Goal: Find specific page/section

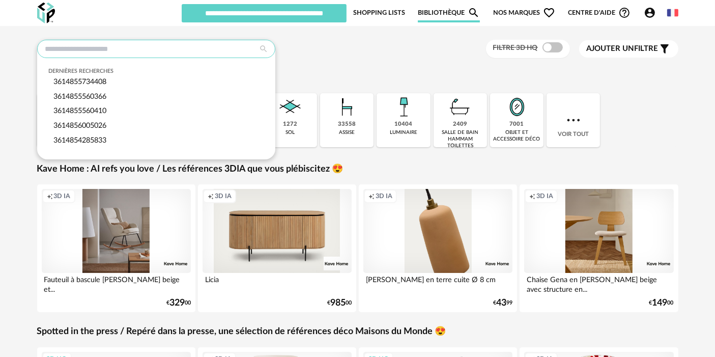
click at [198, 42] on input "text" at bounding box center [156, 49] width 238 height 18
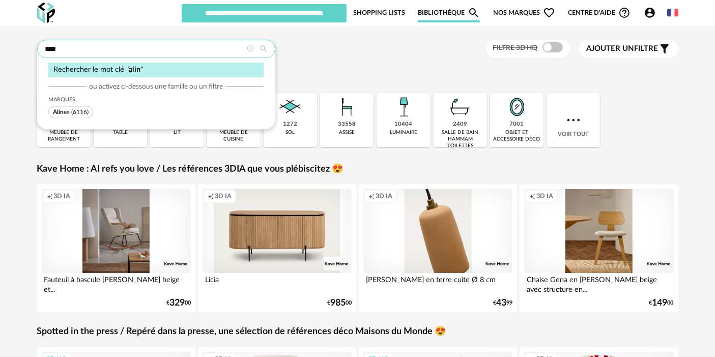
type input "****"
click at [56, 111] on span "Alin" at bounding box center [58, 112] width 11 height 6
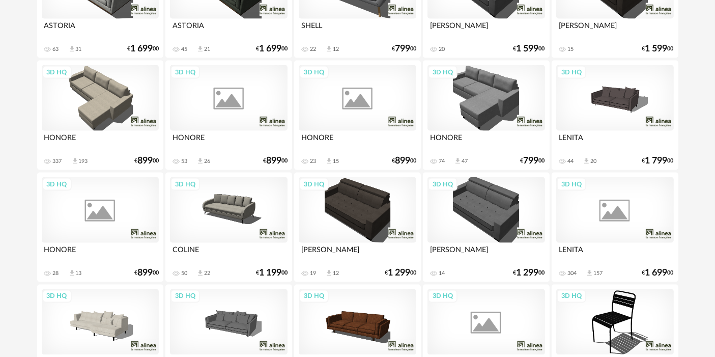
scroll to position [2097, 0]
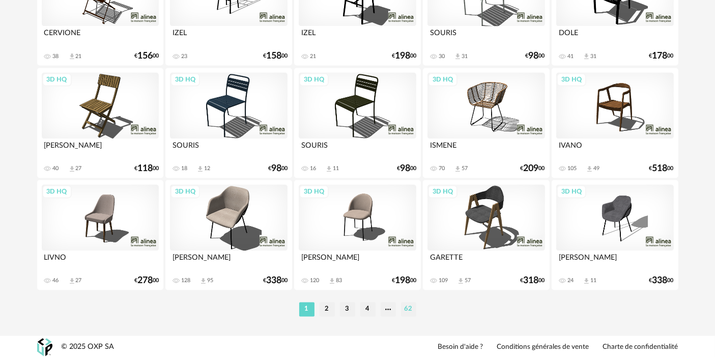
click at [407, 307] on li "62" at bounding box center [408, 309] width 15 height 14
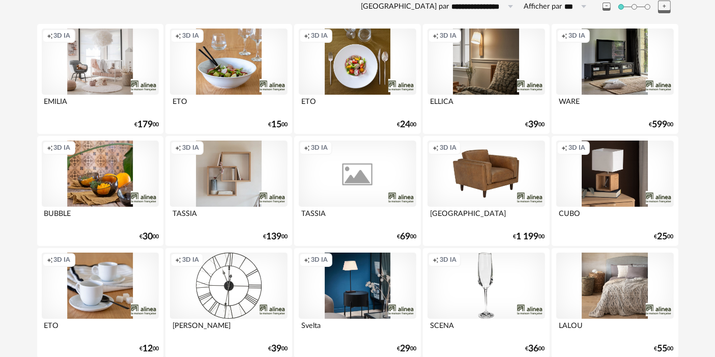
scroll to position [175, 0]
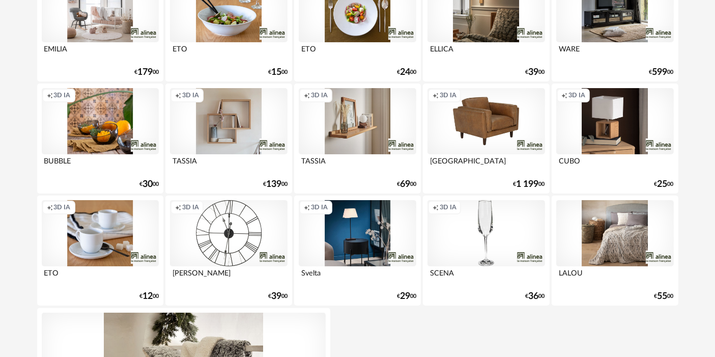
click at [478, 121] on div "Creation icon 3D IA" at bounding box center [486, 121] width 117 height 66
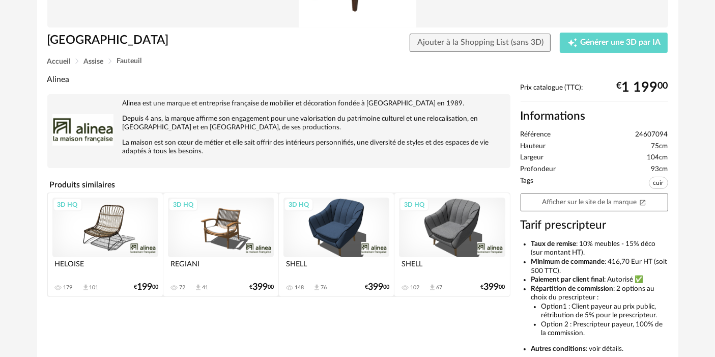
scroll to position [170, 0]
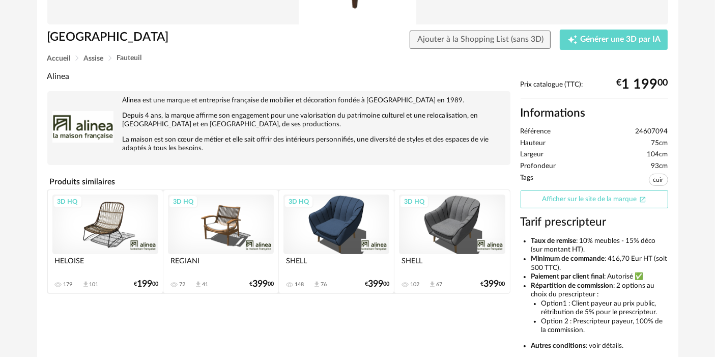
click at [606, 195] on link "Afficher sur le site de la marque Open In New icon" at bounding box center [595, 199] width 148 height 18
click at [305, 56] on div "Accueil Assise [GEOGRAPHIC_DATA]" at bounding box center [357, 58] width 621 height 8
